Goal: Task Accomplishment & Management: Manage account settings

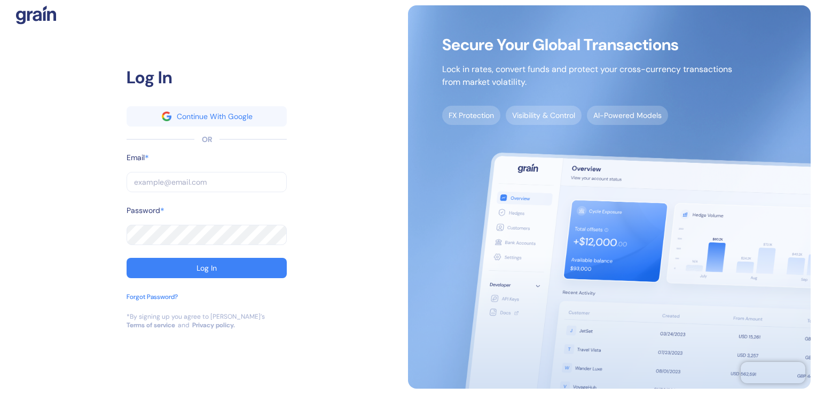
click at [199, 177] on input "text" at bounding box center [207, 182] width 160 height 20
type input "a"
type input "an"
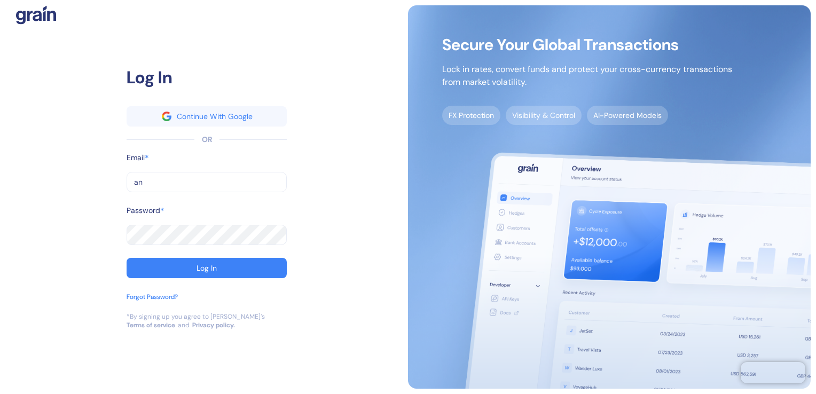
type input "ank"
type input "anki"
type input "ankit"
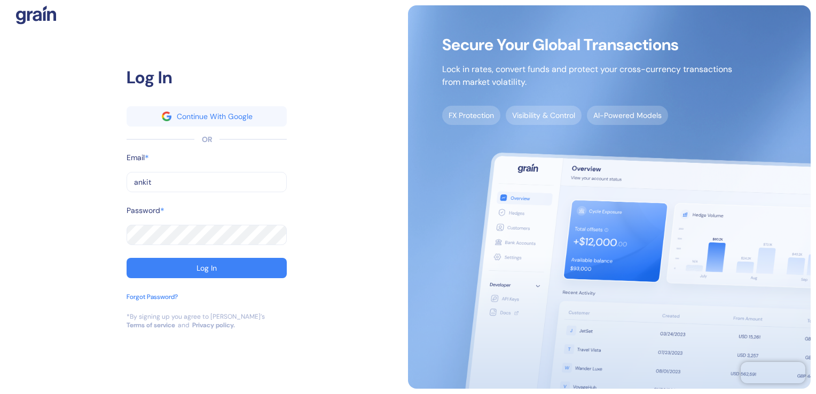
type input "ankit"
type input "[PERSON_NAME]"
type input "[PERSON_NAME]."
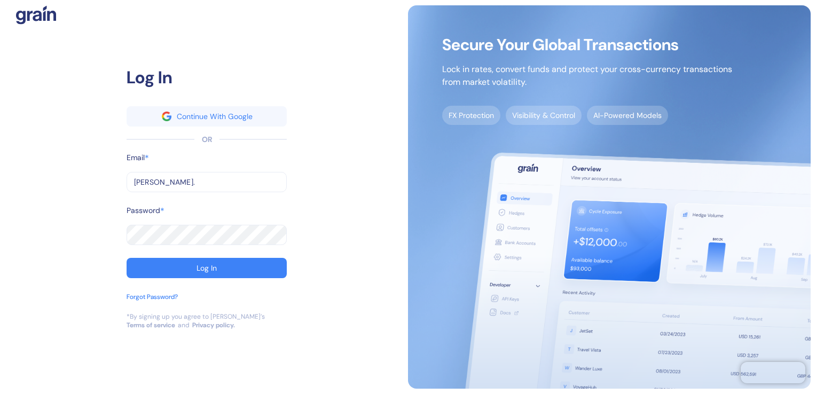
type input "[PERSON_NAME].b"
type input "[PERSON_NAME][DOMAIN_NAME]"
type input "[PERSON_NAME].biy"
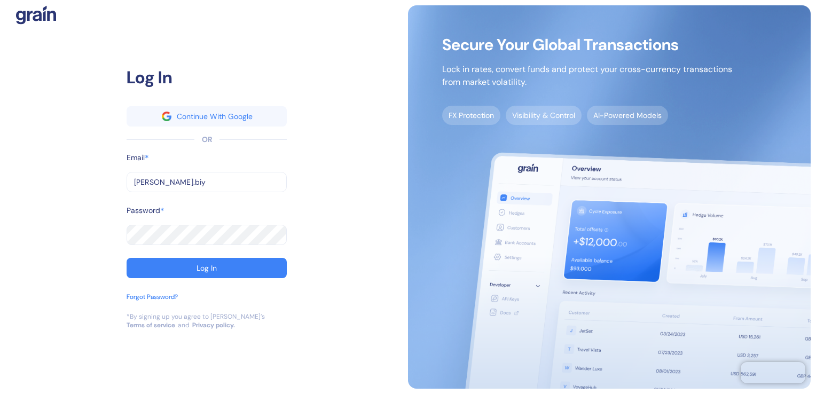
type input "[PERSON_NAME].biy"
type input "[PERSON_NAME].biya"
type input "[PERSON_NAME].biyan"
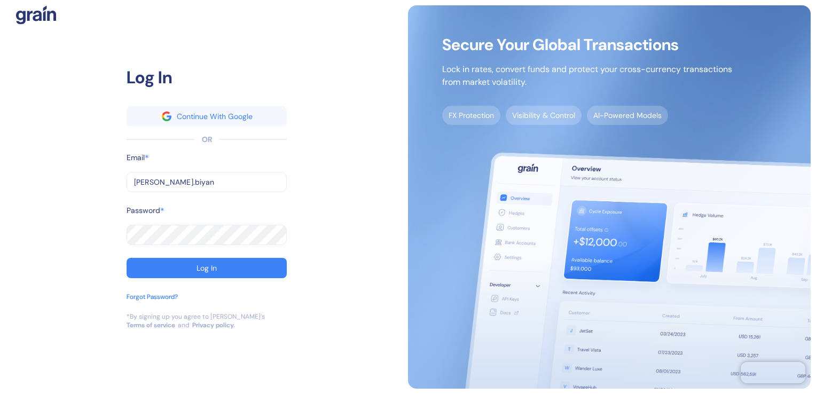
type input "[PERSON_NAME].[PERSON_NAME]"
type input "[PERSON_NAME].[PERSON_NAME]@"
type input "[PERSON_NAME].[PERSON_NAME]@s"
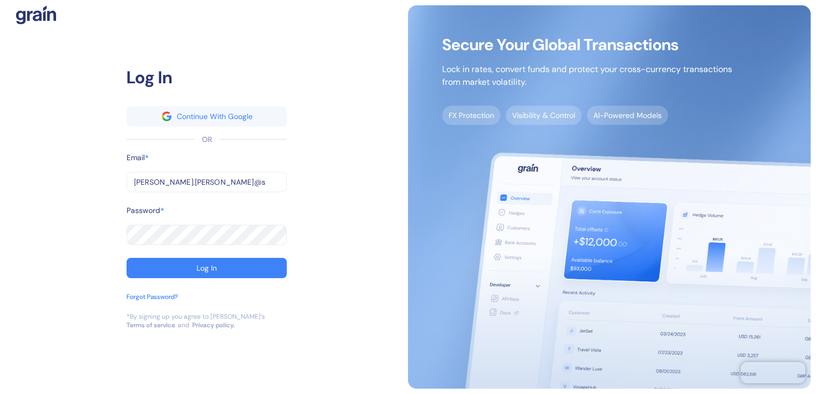
type input "[PERSON_NAME].[PERSON_NAME]@s"
type input "[PERSON_NAME].[PERSON_NAME]@st"
type input "[PERSON_NAME].[PERSON_NAME]@stu"
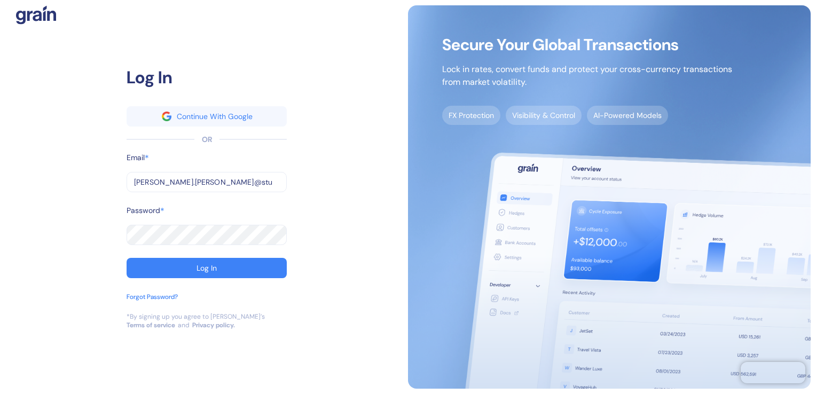
type input "[PERSON_NAME].[PERSON_NAME]@stub"
type input "[PERSON_NAME].[PERSON_NAME]@[PERSON_NAME]"
type input "[PERSON_NAME].[PERSON_NAME]@[PERSON_NAME]."
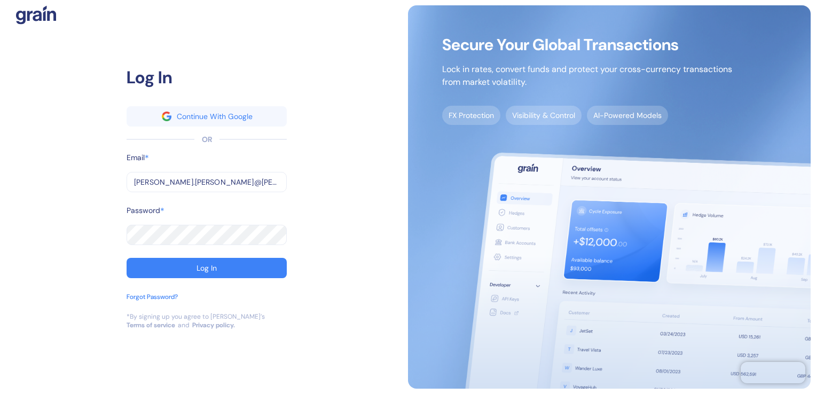
type input "[PERSON_NAME].[PERSON_NAME]@[PERSON_NAME]."
type input "[PERSON_NAME].[PERSON_NAME]@[PERSON_NAME].c"
type input "[PERSON_NAME][EMAIL_ADDRESS][PERSON_NAME][PERSON_NAME][DOMAIN_NAME]"
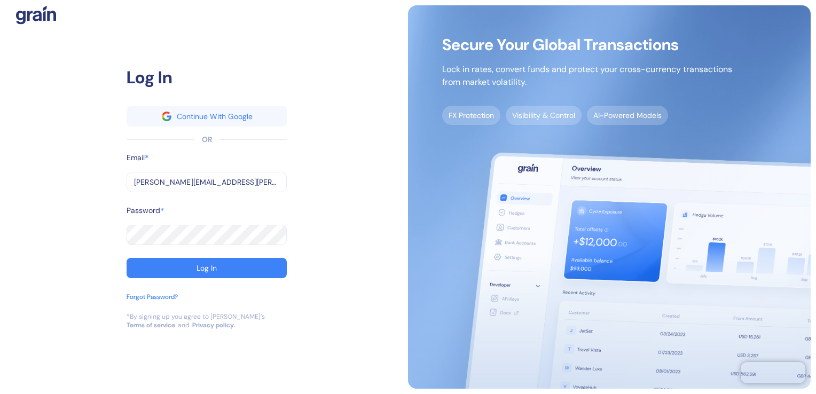
type input "[PERSON_NAME][EMAIL_ADDRESS][PERSON_NAME][PERSON_NAME][DOMAIN_NAME]"
click at [127, 258] on button "Log In" at bounding box center [207, 268] width 160 height 20
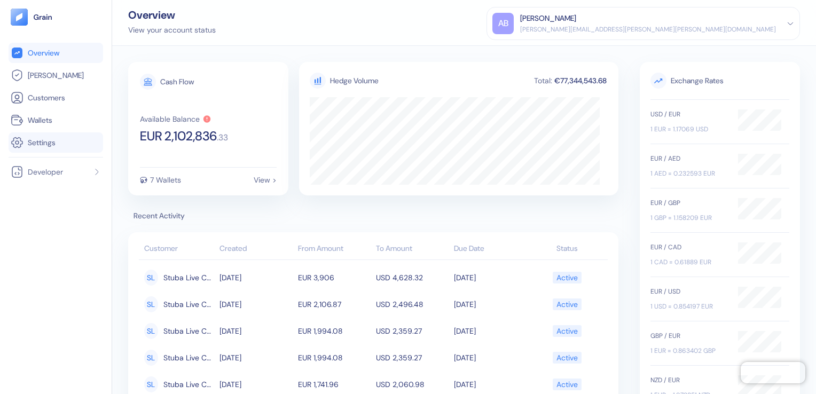
click at [38, 141] on span "Settings" at bounding box center [42, 142] width 28 height 11
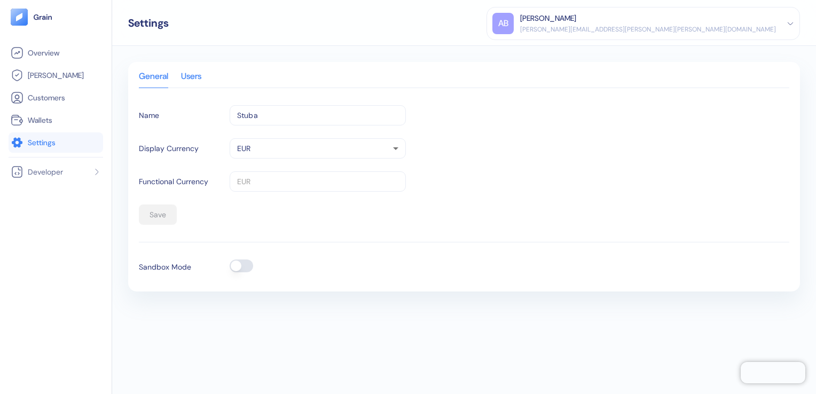
click at [201, 79] on div "Users" at bounding box center [191, 80] width 20 height 15
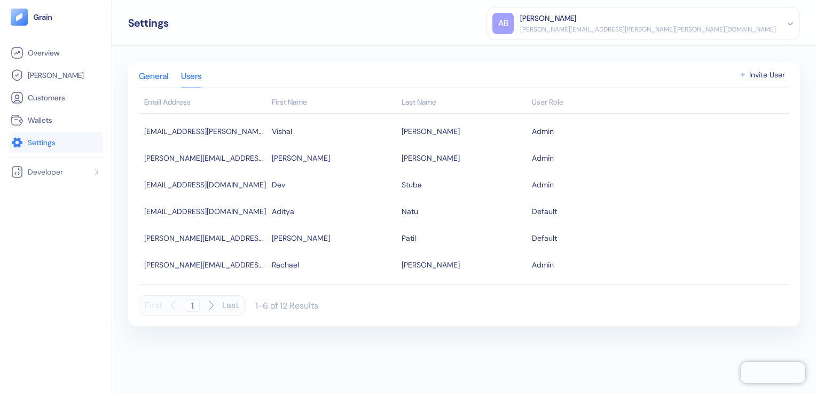
click at [156, 77] on div "General" at bounding box center [153, 80] width 29 height 15
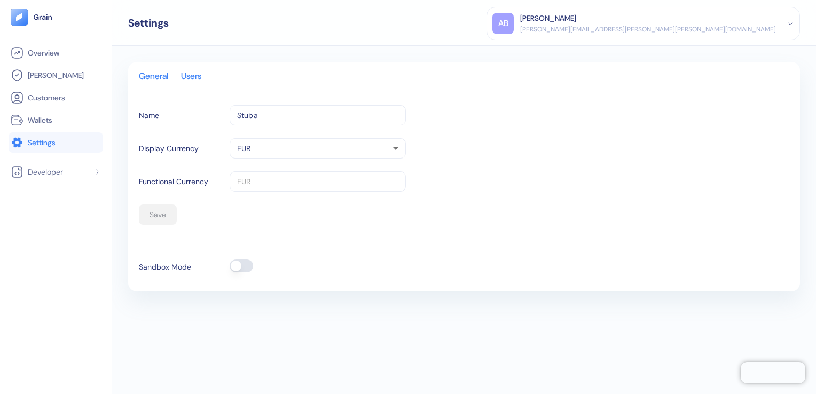
click at [197, 74] on div "Users" at bounding box center [191, 80] width 20 height 15
